Goal: Check status: Check status

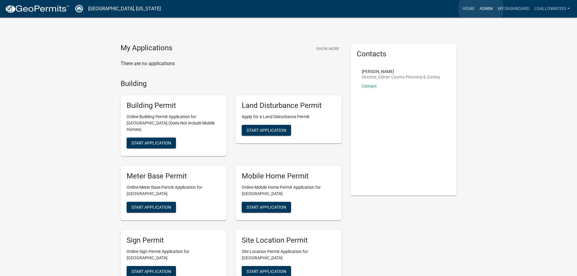
click at [481, 8] on link "Admin" at bounding box center [486, 9] width 18 height 12
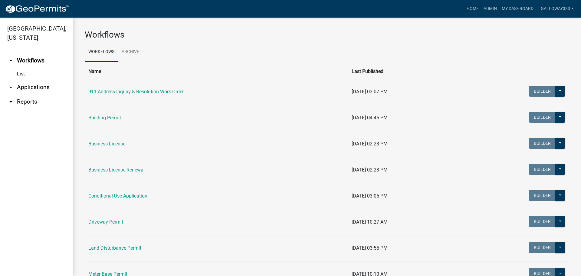
click at [34, 86] on link "arrow_drop_down Applications" at bounding box center [36, 87] width 73 height 15
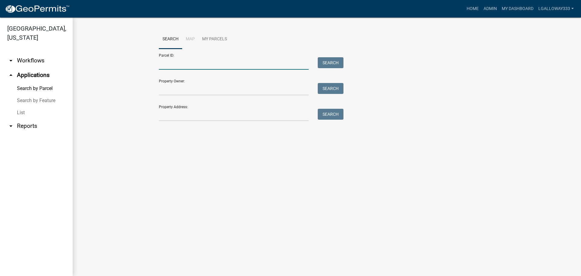
click at [173, 68] on input "Parcel ID:" at bounding box center [234, 63] width 150 height 12
type input "3002-007G"
click at [331, 63] on button "Search" at bounding box center [331, 62] width 26 height 11
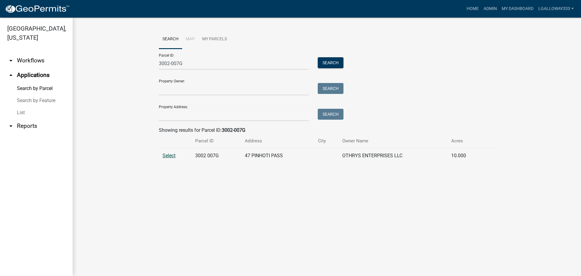
click at [167, 154] on span "Select" at bounding box center [169, 156] width 13 height 6
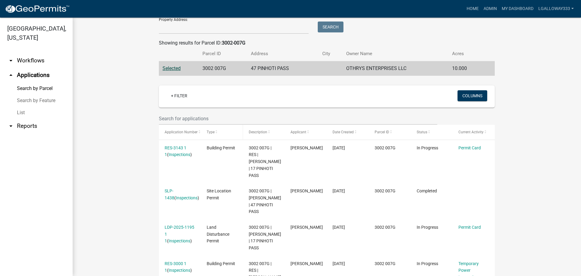
scroll to position [91, 0]
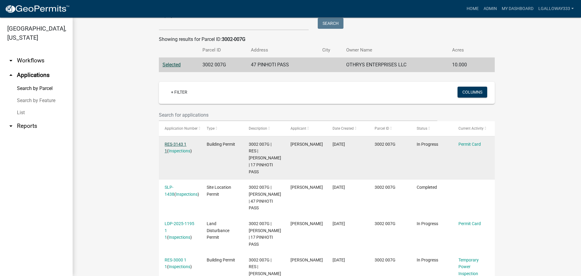
click at [179, 146] on link "RES-3143 1 1" at bounding box center [176, 148] width 22 height 12
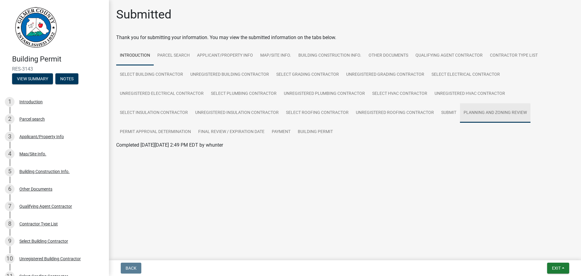
click at [499, 110] on link "Planning and Zoning Review" at bounding box center [495, 112] width 71 height 19
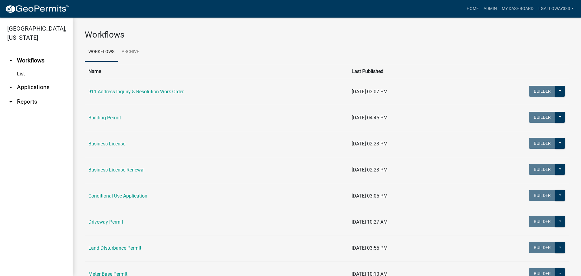
click at [30, 86] on link "arrow_drop_down Applications" at bounding box center [36, 87] width 73 height 15
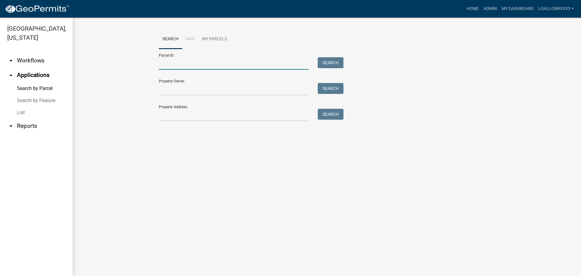
click at [179, 67] on input "Parcel ID:" at bounding box center [234, 63] width 150 height 12
type input "3002-007G"
click at [327, 60] on button "Search" at bounding box center [331, 62] width 26 height 11
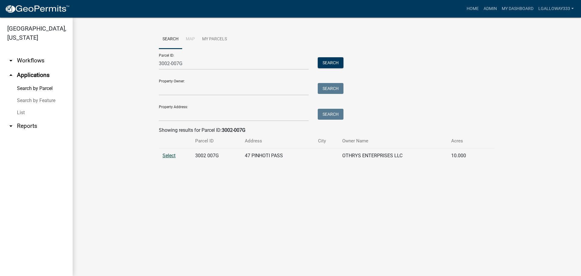
click at [170, 157] on span "Select" at bounding box center [169, 156] width 13 height 6
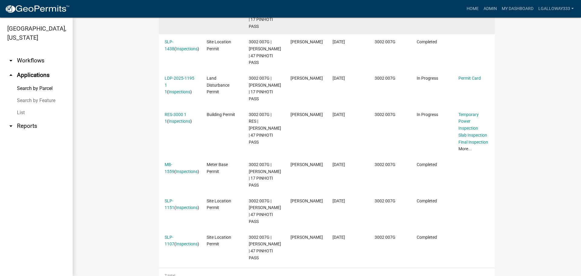
scroll to position [249, 0]
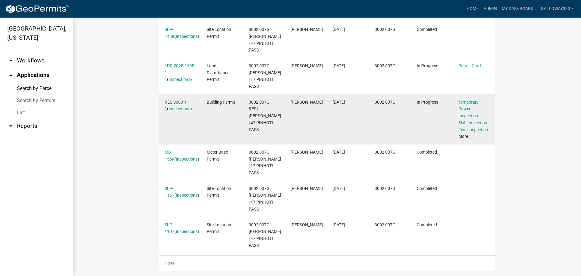
click at [172, 100] on link "RES-3000 1 1" at bounding box center [176, 106] width 22 height 12
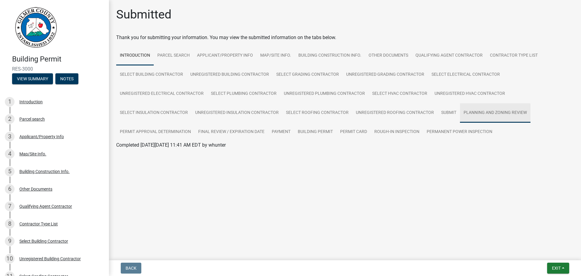
click at [478, 113] on link "Planning and Zoning Review" at bounding box center [495, 112] width 71 height 19
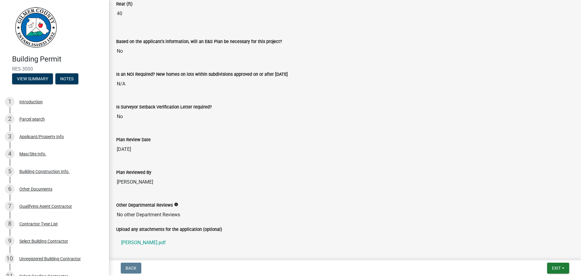
scroll to position [1301, 0]
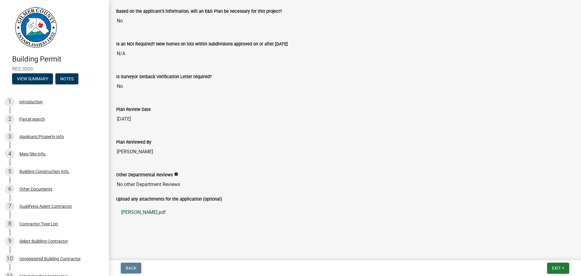
click at [133, 213] on link "[PERSON_NAME].pdf" at bounding box center [345, 212] width 458 height 15
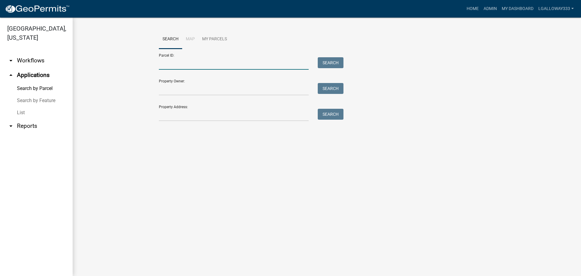
click at [176, 63] on input "Parcel ID:" at bounding box center [234, 63] width 150 height 12
type input "3002-007G"
click at [338, 63] on button "Search" at bounding box center [331, 62] width 26 height 11
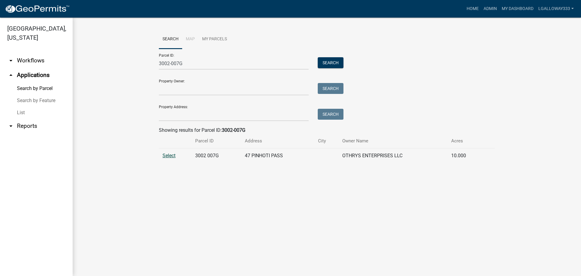
click at [168, 154] on span "Select" at bounding box center [169, 156] width 13 height 6
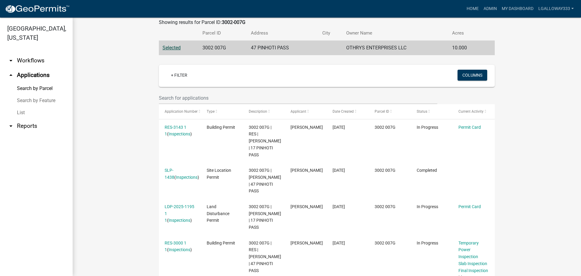
scroll to position [121, 0]
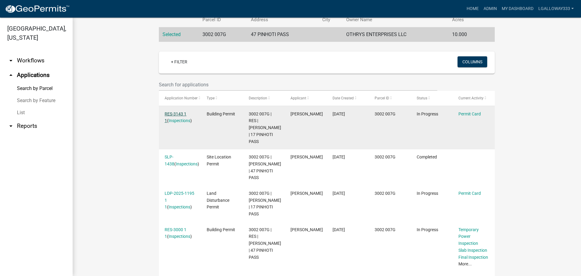
click at [177, 114] on link "RES-3143 1 1" at bounding box center [176, 117] width 22 height 12
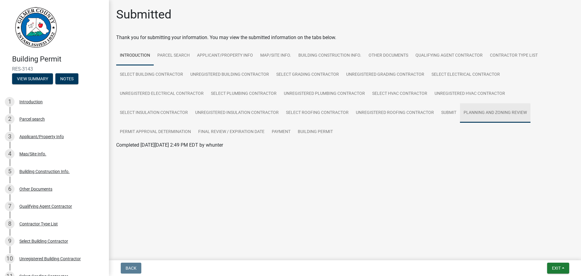
click at [470, 111] on link "Planning and Zoning Review" at bounding box center [495, 112] width 71 height 19
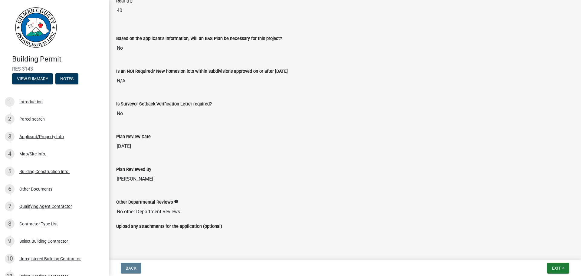
scroll to position [1328, 0]
